Goal: Information Seeking & Learning: Learn about a topic

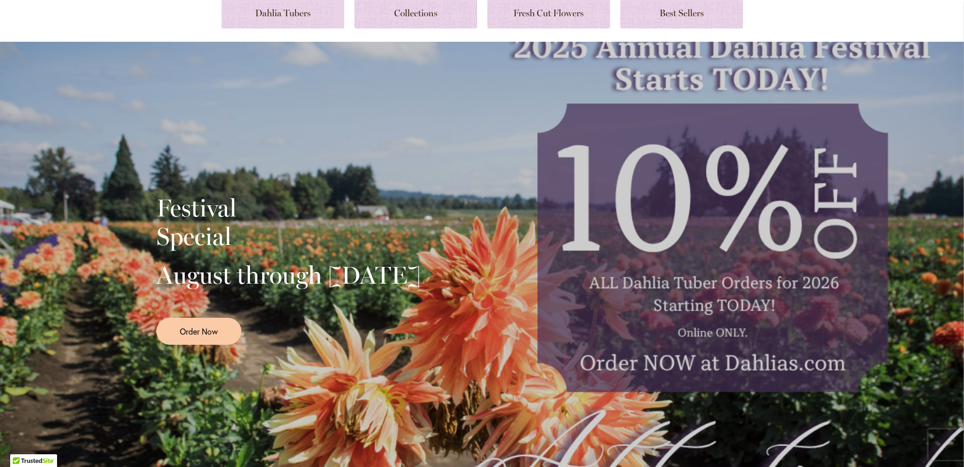
scroll to position [102, 0]
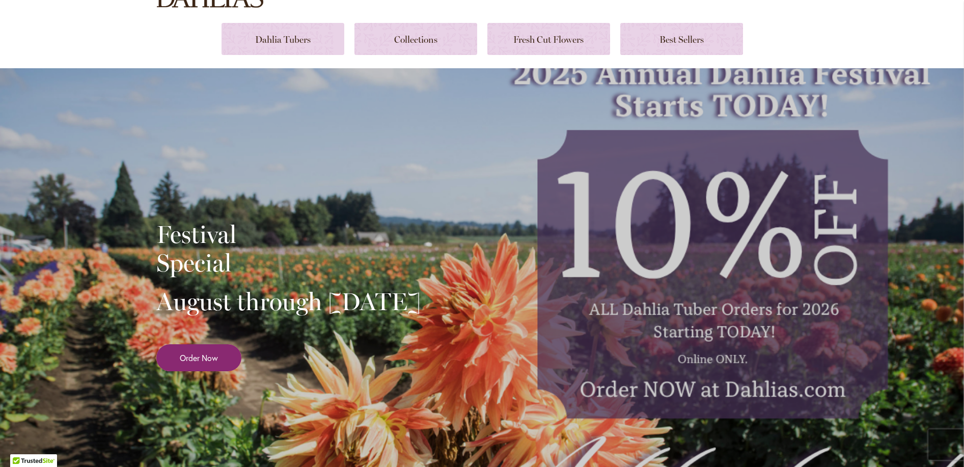
click at [193, 364] on span "Order Now" at bounding box center [199, 358] width 38 height 12
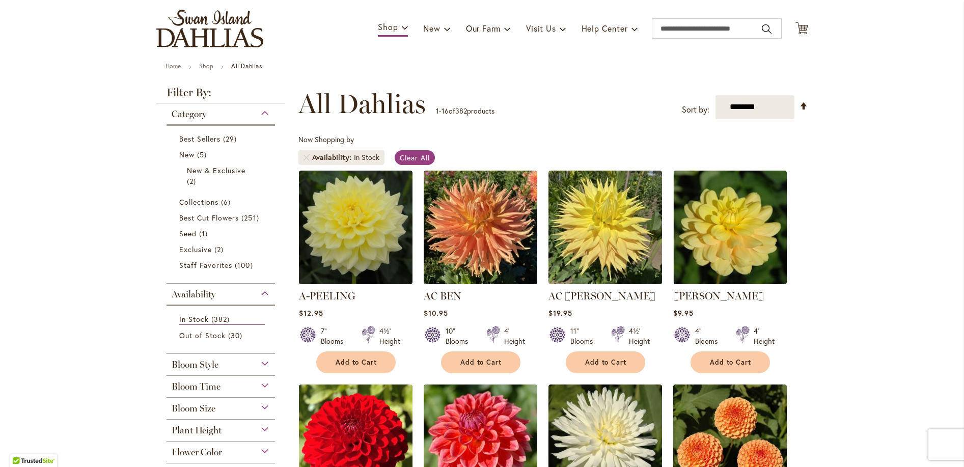
scroll to position [51, 0]
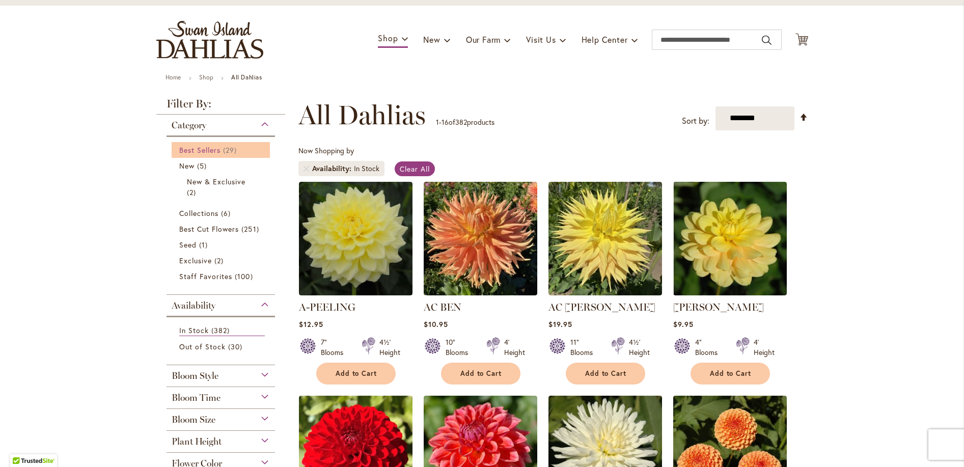
click at [211, 147] on span "Best Sellers" at bounding box center [200, 150] width 42 height 10
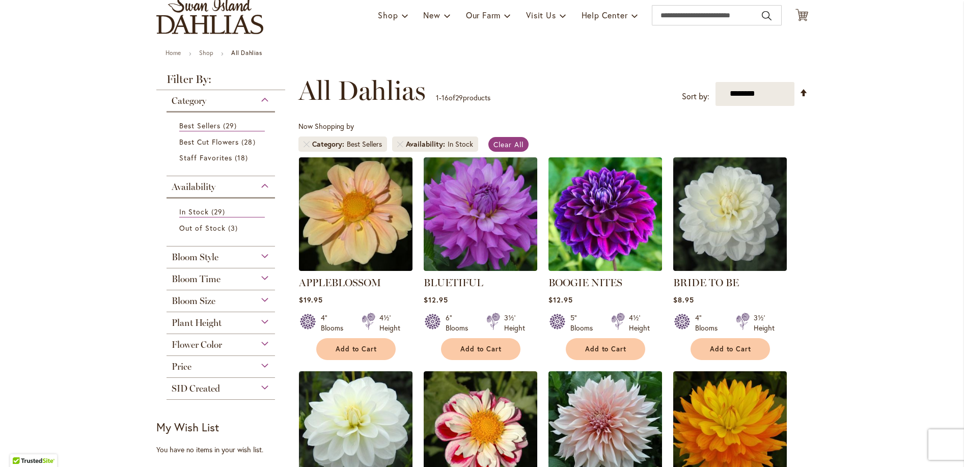
scroll to position [51, 0]
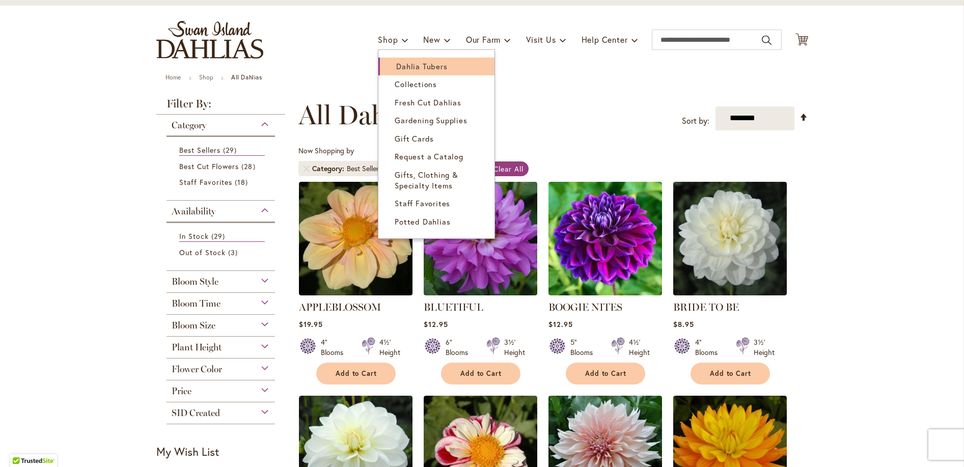
click at [401, 66] on span "Dahlia Tubers" at bounding box center [421, 66] width 51 height 10
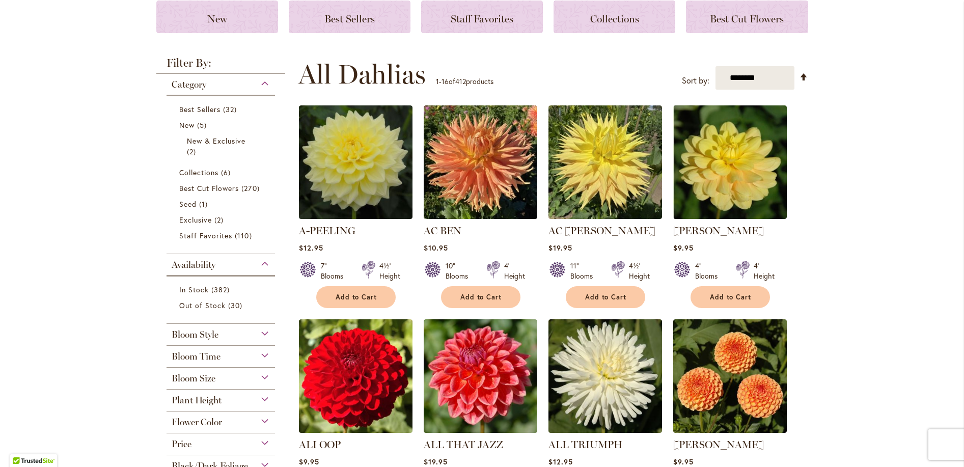
scroll to position [153, 0]
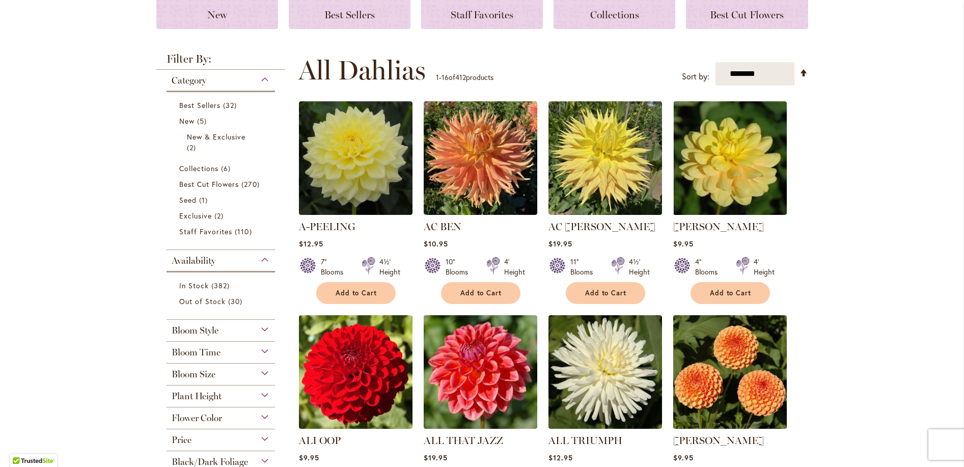
click at [712, 366] on img at bounding box center [729, 372] width 119 height 119
click at [711, 366] on img at bounding box center [729, 372] width 119 height 119
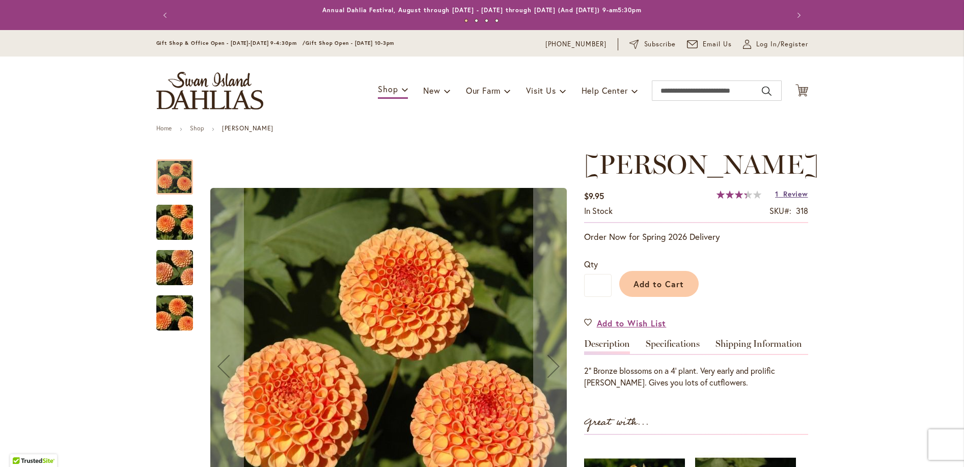
click at [793, 192] on span "Review" at bounding box center [795, 194] width 24 height 10
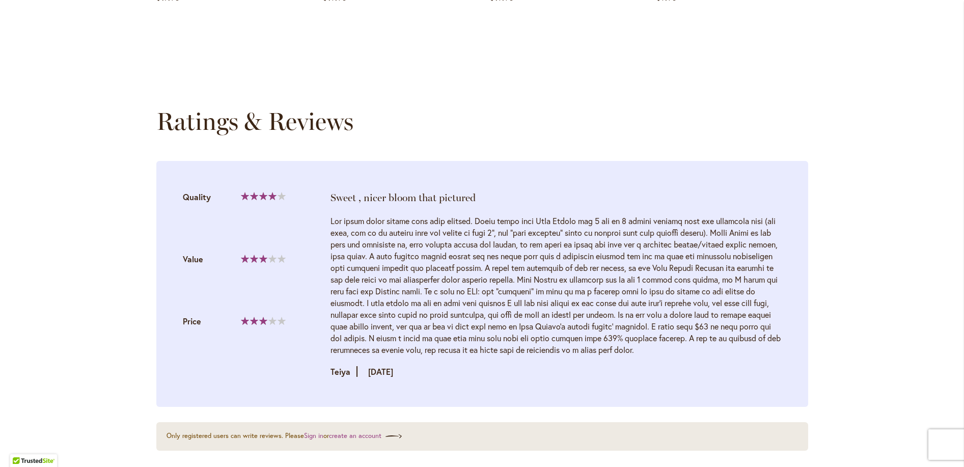
scroll to position [1008, 0]
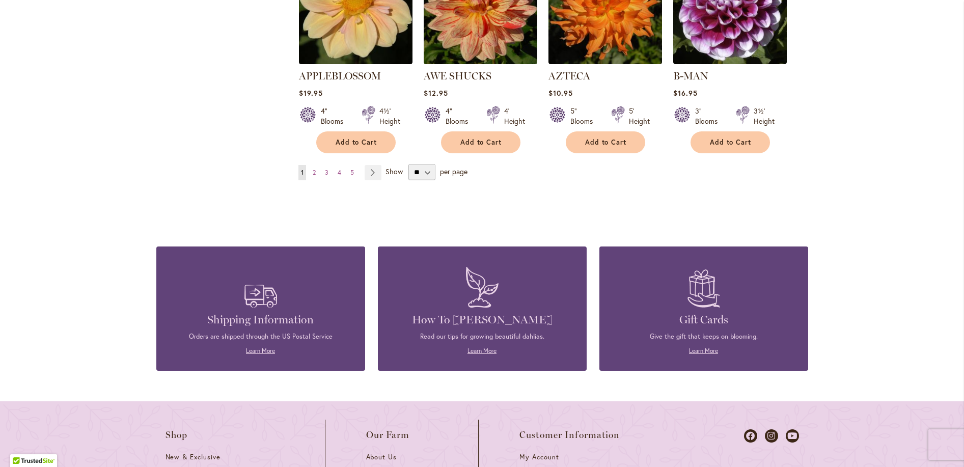
scroll to position [967, 0]
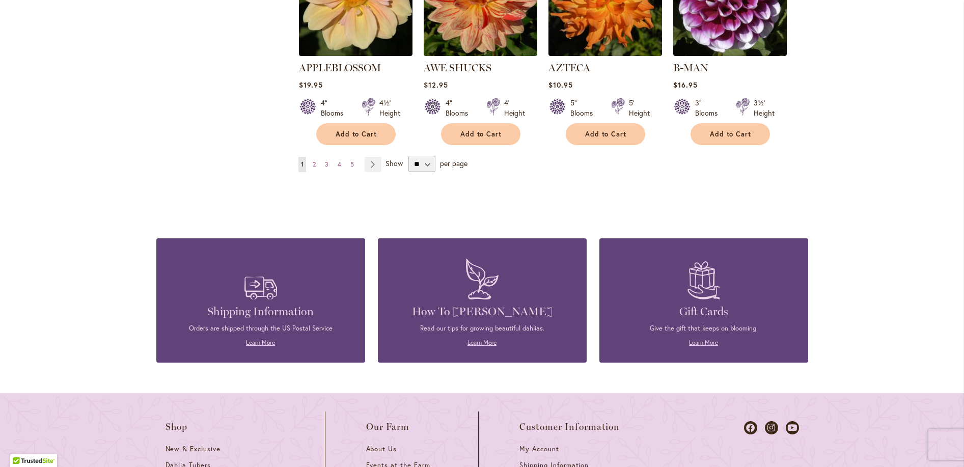
click at [463, 304] on h4 "How To [PERSON_NAME]" at bounding box center [482, 311] width 178 height 14
click at [469, 339] on link "Learn More" at bounding box center [481, 343] width 29 height 8
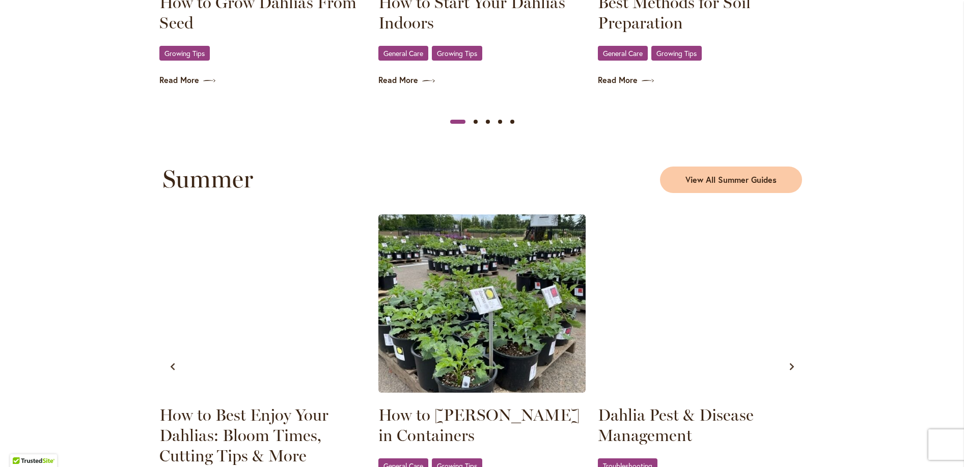
scroll to position [865, 0]
